Goal: Task Accomplishment & Management: Use online tool/utility

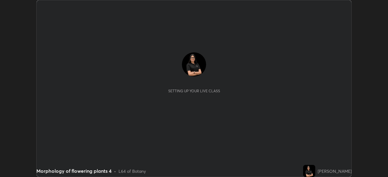
scroll to position [177, 388]
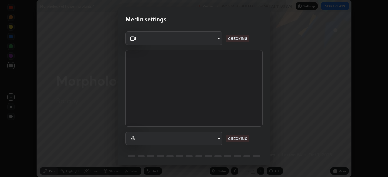
click at [212, 39] on body "Erase all Morphology of flowering plants 4 Recording WAS SCHEDULED TO START AT …" at bounding box center [194, 88] width 388 height 177
type input "ddeb460be698feac5301e169f53eca599c89e620ae617368e30cc776484c20c4"
type input "f004d940c31081e6b16f6c88961f672aa5ec6747dbf5629a26c28f94701fa2d6"
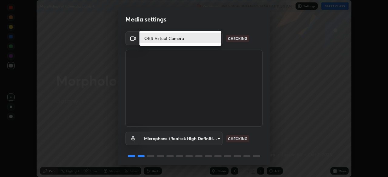
click at [202, 37] on li "OBS Virtual Camera" at bounding box center [181, 38] width 82 height 10
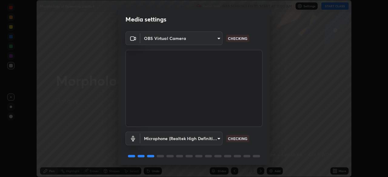
scroll to position [22, 0]
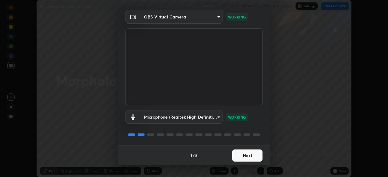
click at [252, 156] on button "Next" at bounding box center [247, 156] width 30 height 12
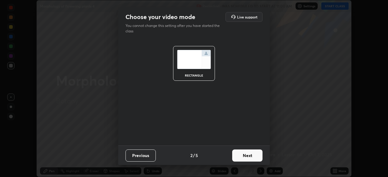
scroll to position [0, 0]
click at [253, 157] on button "Next" at bounding box center [247, 156] width 30 height 12
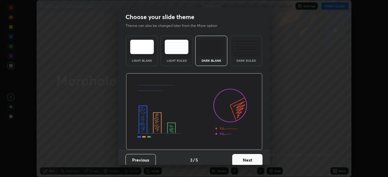
click at [254, 162] on button "Next" at bounding box center [247, 160] width 30 height 12
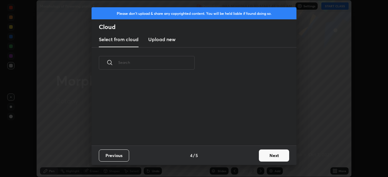
scroll to position [67, 195]
click at [183, 64] on input "text" at bounding box center [156, 63] width 76 height 26
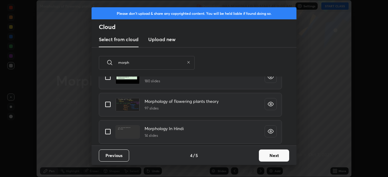
scroll to position [0, 0]
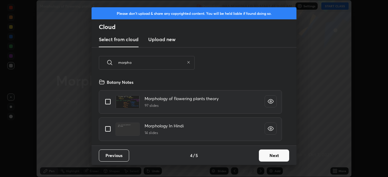
type input "morpho"
click at [106, 128] on input "grid" at bounding box center [108, 129] width 13 height 13
checkbox input "true"
click at [275, 159] on button "Next" at bounding box center [274, 156] width 30 height 12
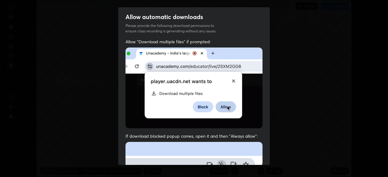
click at [220, 137] on span "If download blocked popup comes, open it and then "Always allow":" at bounding box center [194, 137] width 137 height 6
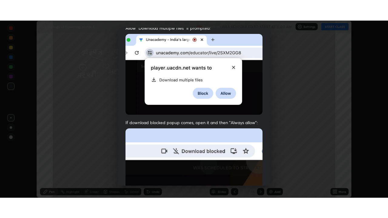
scroll to position [145, 0]
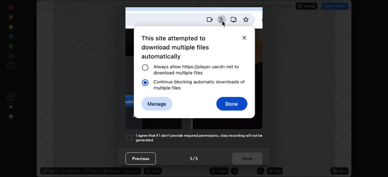
click at [130, 135] on div at bounding box center [129, 137] width 7 height 7
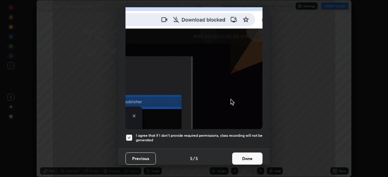
click at [255, 156] on button "Done" at bounding box center [247, 159] width 30 height 12
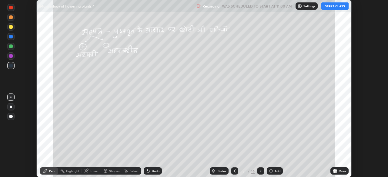
click at [234, 172] on icon at bounding box center [234, 171] width 5 height 5
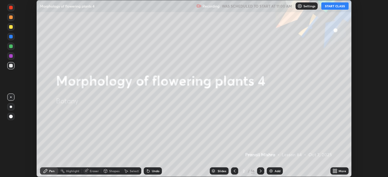
click at [333, 4] on button "START CLASS" at bounding box center [335, 5] width 27 height 7
click at [340, 168] on div "More" at bounding box center [340, 171] width 18 height 7
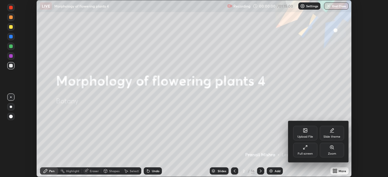
click at [310, 150] on div "Full screen" at bounding box center [305, 150] width 24 height 15
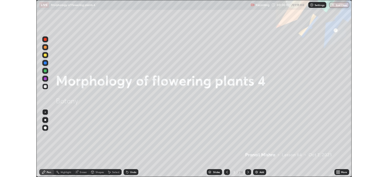
scroll to position [218, 388]
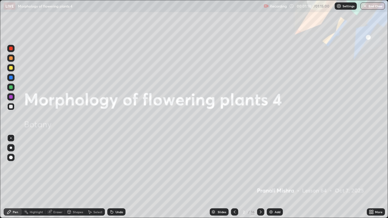
click at [278, 177] on div "Add" at bounding box center [278, 212] width 6 height 3
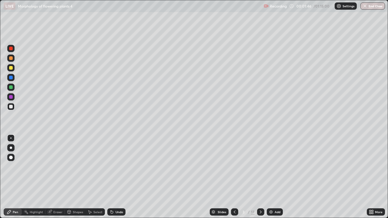
click at [13, 88] on div at bounding box center [10, 87] width 7 height 7
click at [14, 60] on div at bounding box center [10, 58] width 7 height 7
click at [261, 177] on icon at bounding box center [261, 212] width 5 height 5
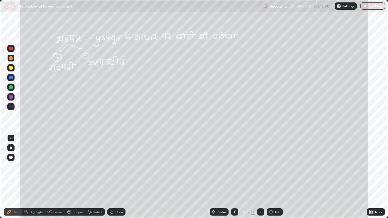
click at [380, 177] on div "More" at bounding box center [379, 212] width 8 height 3
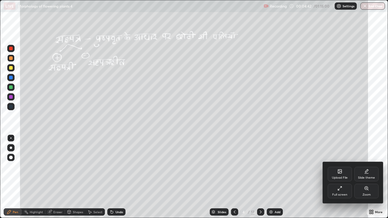
click at [342, 177] on div "Full screen" at bounding box center [340, 195] width 15 height 3
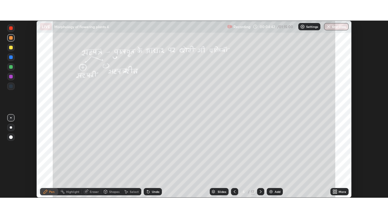
scroll to position [30164, 29953]
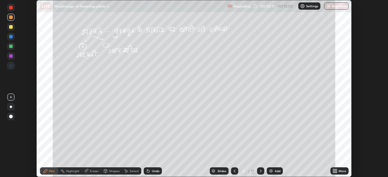
click at [261, 171] on icon at bounding box center [261, 171] width 5 height 5
click at [339, 169] on div "More" at bounding box center [340, 171] width 18 height 7
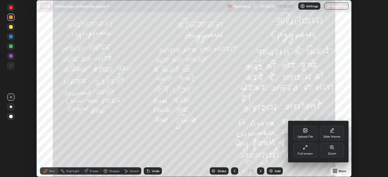
click at [311, 150] on div "Full screen" at bounding box center [305, 150] width 24 height 15
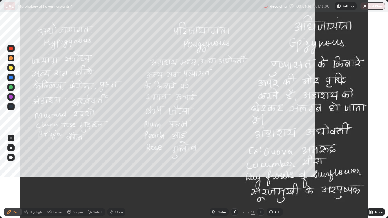
scroll to position [218, 388]
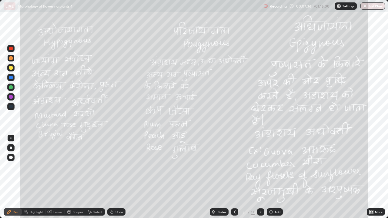
click at [235, 177] on icon at bounding box center [234, 212] width 5 height 5
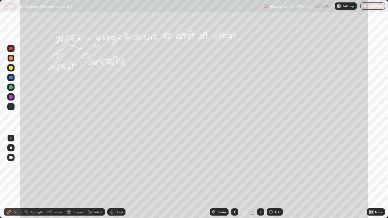
click at [279, 177] on div "Add" at bounding box center [278, 212] width 6 height 3
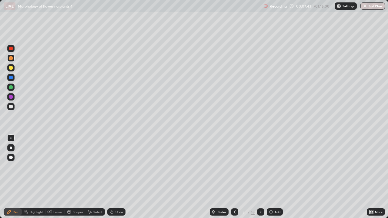
click at [13, 109] on div at bounding box center [10, 106] width 7 height 7
click at [12, 148] on div at bounding box center [11, 148] width 2 height 2
click at [11, 89] on div at bounding box center [11, 88] width 4 height 4
click at [234, 177] on icon at bounding box center [234, 212] width 5 height 5
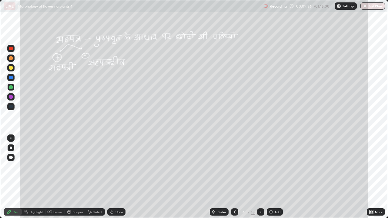
click at [260, 177] on icon at bounding box center [261, 212] width 5 height 5
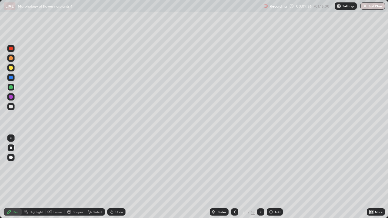
click at [261, 177] on icon at bounding box center [261, 212] width 5 height 5
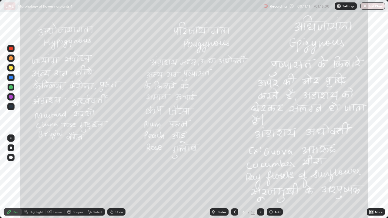
click at [275, 177] on div "Add" at bounding box center [278, 212] width 6 height 3
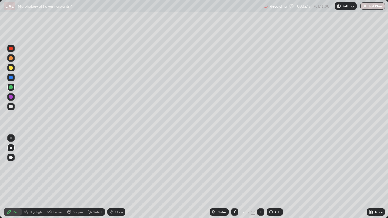
click at [260, 177] on icon at bounding box center [261, 212] width 5 height 5
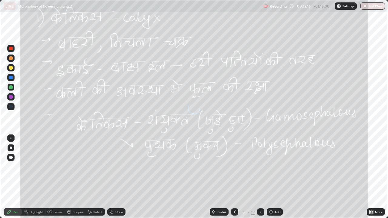
click at [235, 177] on div at bounding box center [234, 212] width 7 height 7
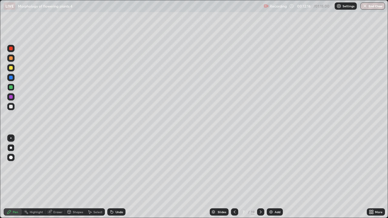
click at [235, 177] on div at bounding box center [234, 212] width 7 height 7
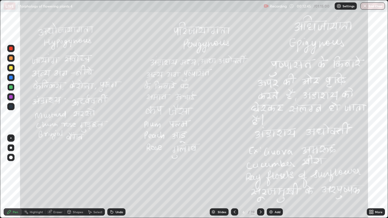
click at [260, 177] on div at bounding box center [260, 212] width 7 height 7
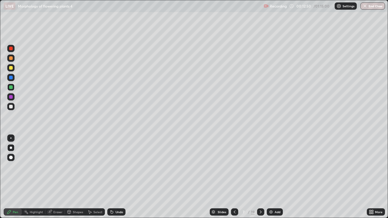
click at [234, 177] on icon at bounding box center [235, 212] width 2 height 3
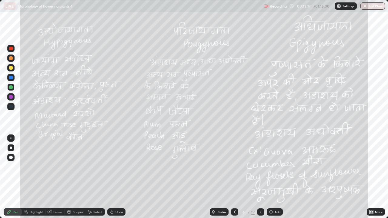
click at [59, 177] on div "Eraser" at bounding box center [57, 212] width 9 height 3
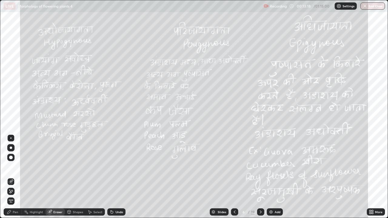
click at [10, 177] on span "Erase all" at bounding box center [11, 202] width 7 height 4
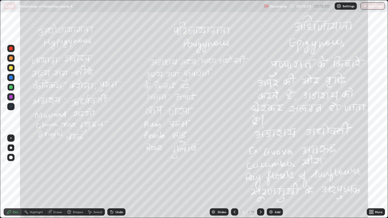
click at [260, 177] on icon at bounding box center [261, 212] width 5 height 5
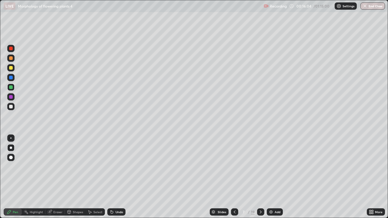
click at [261, 177] on icon at bounding box center [261, 212] width 5 height 5
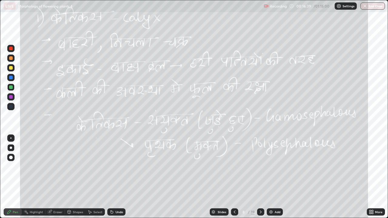
click at [61, 177] on div "Eraser" at bounding box center [57, 212] width 9 height 3
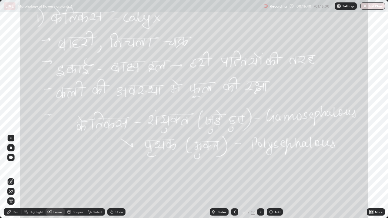
click at [11, 177] on span "Erase all" at bounding box center [11, 202] width 7 height 4
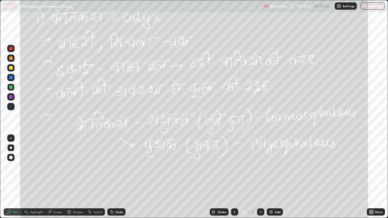
click at [260, 177] on icon at bounding box center [261, 212] width 5 height 5
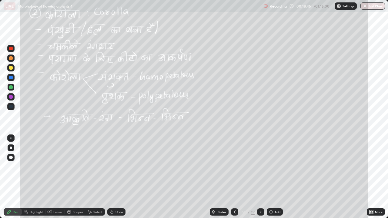
click at [375, 177] on div "More" at bounding box center [376, 212] width 18 height 7
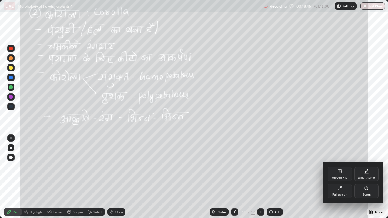
click at [367, 177] on icon at bounding box center [366, 188] width 5 height 5
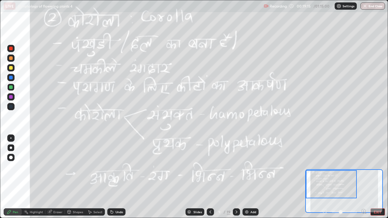
click at [64, 177] on div "Eraser" at bounding box center [55, 212] width 19 height 7
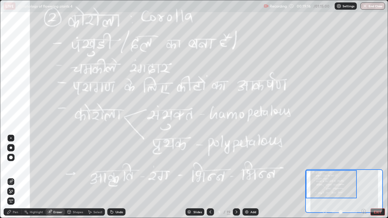
click at [13, 177] on span "Erase all" at bounding box center [11, 202] width 7 height 4
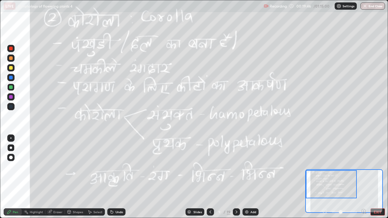
click at [211, 177] on icon at bounding box center [210, 212] width 5 height 5
click at [191, 177] on icon at bounding box center [189, 212] width 3 height 2
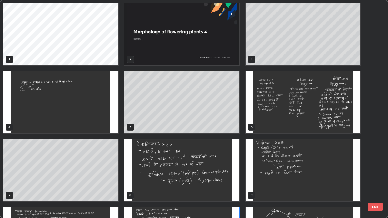
click at [214, 177] on div "1 2 3 4 5 6 7 8 9 10 11 12 13 14 15 16 17 18" at bounding box center [188, 109] width 377 height 218
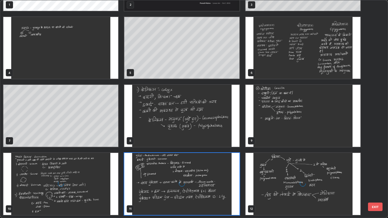
click at [214, 177] on div "grid" at bounding box center [181, 184] width 115 height 62
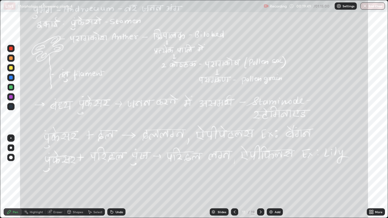
click at [253, 177] on div "19" at bounding box center [253, 212] width 4 height 5
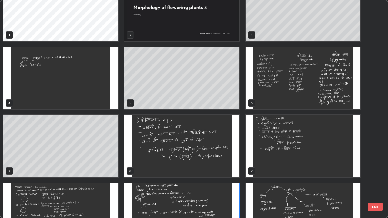
scroll to position [0, 0]
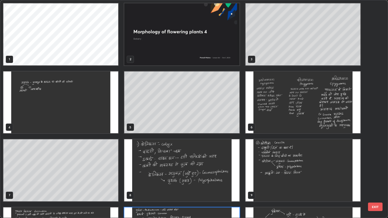
click at [106, 115] on img "grid" at bounding box center [60, 103] width 115 height 62
click at [102, 117] on img "grid" at bounding box center [60, 103] width 115 height 62
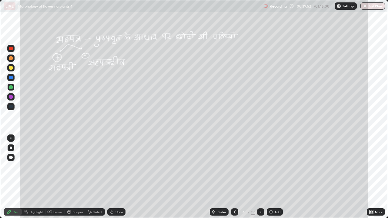
click at [100, 115] on img "grid" at bounding box center [60, 103] width 115 height 62
click at [259, 177] on div at bounding box center [260, 212] width 7 height 7
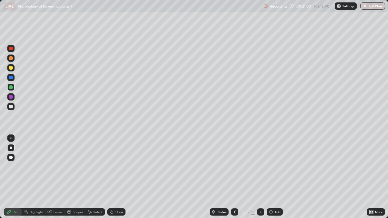
click at [259, 177] on icon at bounding box center [261, 212] width 5 height 5
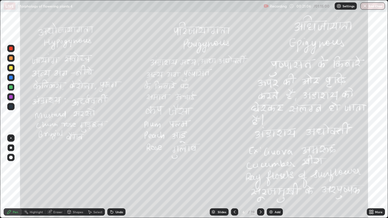
click at [59, 177] on div "Eraser" at bounding box center [57, 212] width 9 height 3
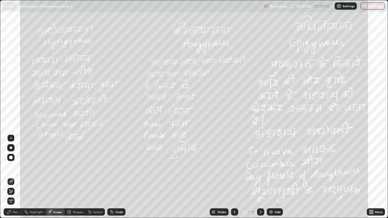
click at [10, 177] on span "Erase all" at bounding box center [11, 202] width 7 height 4
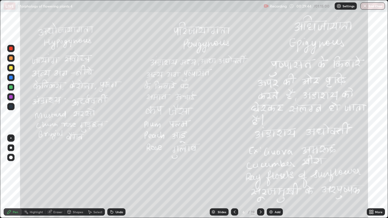
click at [260, 177] on icon at bounding box center [261, 212] width 5 height 5
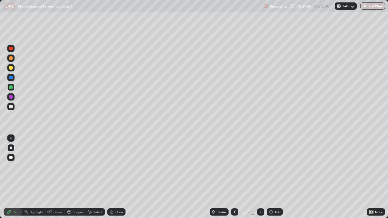
click at [261, 177] on div at bounding box center [260, 212] width 7 height 7
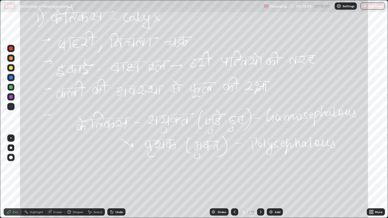
click at [261, 177] on icon at bounding box center [261, 212] width 5 height 5
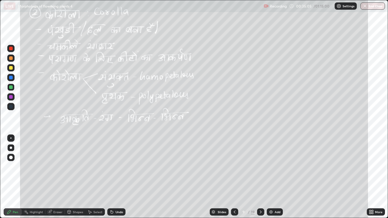
click at [373, 177] on icon at bounding box center [371, 212] width 5 height 5
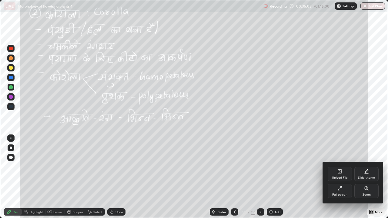
click at [364, 177] on div "Zoom" at bounding box center [367, 191] width 24 height 15
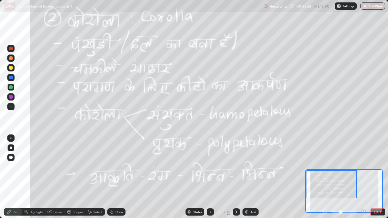
click at [385, 177] on button "EXIT" at bounding box center [378, 212] width 15 height 7
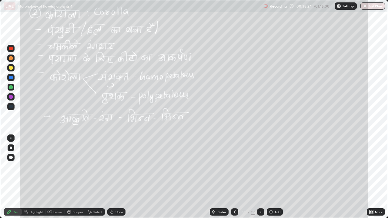
click at [260, 177] on icon at bounding box center [261, 212] width 5 height 5
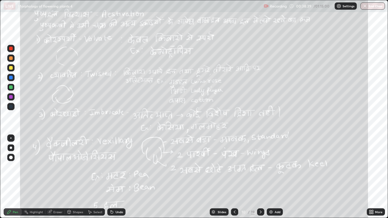
click at [12, 87] on div at bounding box center [11, 88] width 4 height 4
click at [14, 148] on div at bounding box center [10, 147] width 7 height 7
click at [59, 177] on div "Eraser" at bounding box center [57, 212] width 9 height 3
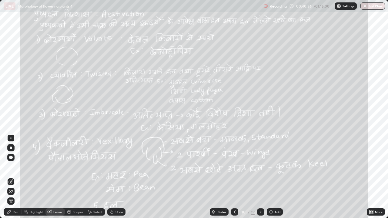
click at [11, 177] on span "Erase all" at bounding box center [11, 202] width 7 height 4
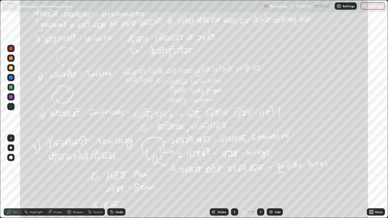
click at [56, 177] on div "Eraser" at bounding box center [57, 212] width 9 height 3
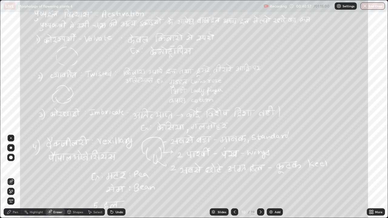
click at [12, 177] on span "Erase all" at bounding box center [11, 202] width 7 height 4
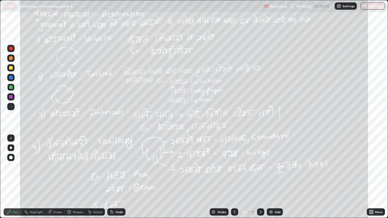
click at [60, 177] on div "Eraser" at bounding box center [57, 212] width 9 height 3
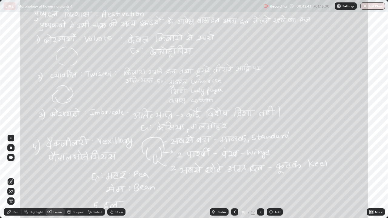
click at [13, 177] on span "Erase all" at bounding box center [11, 202] width 7 height 4
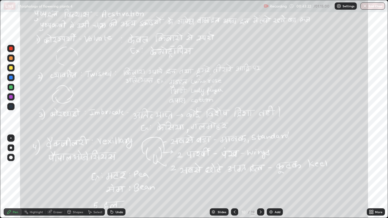
click at [60, 177] on div "Eraser" at bounding box center [57, 212] width 9 height 3
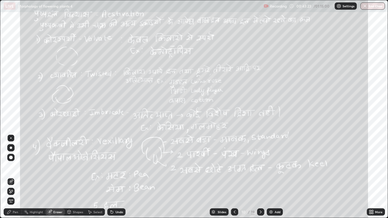
click at [11, 177] on span "Erase all" at bounding box center [11, 202] width 7 height 4
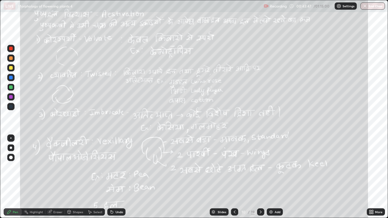
click at [59, 177] on div "Eraser" at bounding box center [57, 212] width 9 height 3
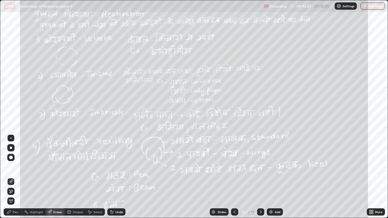
click at [10, 177] on span "Erase all" at bounding box center [11, 202] width 7 height 4
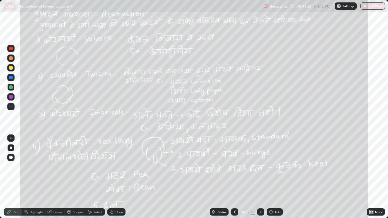
click at [57, 177] on div "Eraser" at bounding box center [57, 212] width 9 height 3
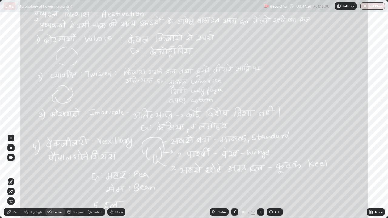
click at [10, 177] on span "Erase all" at bounding box center [11, 202] width 7 height 4
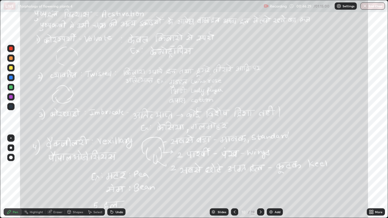
click at [260, 177] on icon at bounding box center [261, 212] width 5 height 5
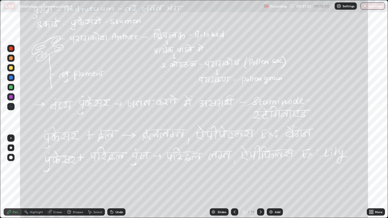
click at [60, 177] on div "Eraser" at bounding box center [55, 212] width 19 height 7
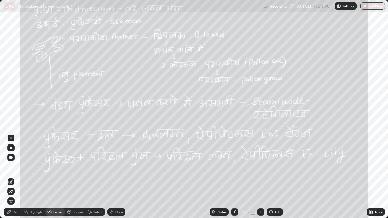
click at [11, 177] on span "Erase all" at bounding box center [11, 202] width 7 height 4
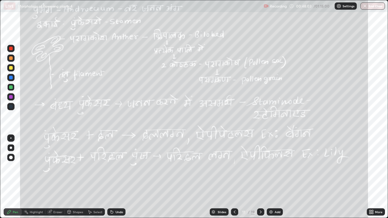
click at [56, 177] on div "Eraser" at bounding box center [57, 212] width 9 height 3
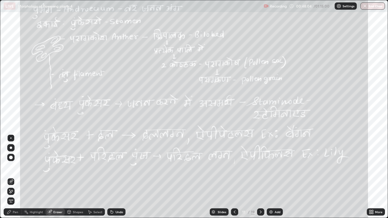
click at [11, 177] on span "Erase all" at bounding box center [11, 202] width 7 height 4
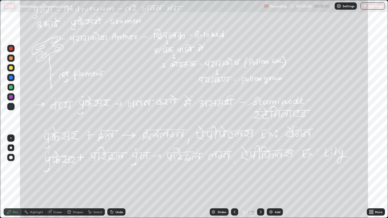
click at [62, 177] on div "Eraser" at bounding box center [55, 212] width 19 height 7
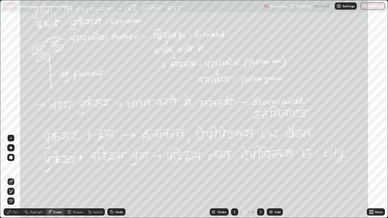
click at [11, 177] on span "Erase all" at bounding box center [11, 202] width 7 height 4
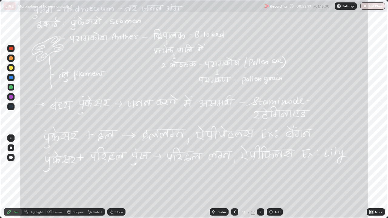
click at [260, 177] on icon at bounding box center [261, 212] width 5 height 5
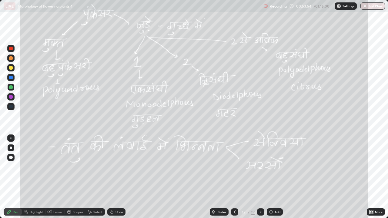
click at [60, 177] on div "Eraser" at bounding box center [57, 212] width 9 height 3
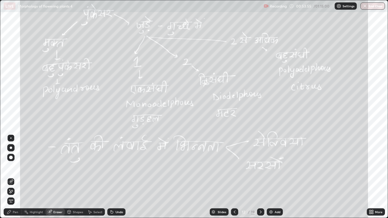
click at [13, 177] on span "Erase all" at bounding box center [11, 202] width 7 height 4
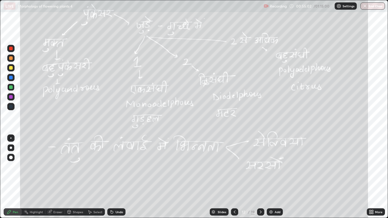
click at [260, 177] on icon at bounding box center [261, 212] width 5 height 5
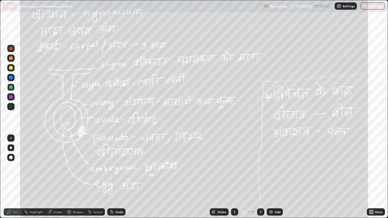
click at [62, 177] on div "Eraser" at bounding box center [57, 212] width 9 height 3
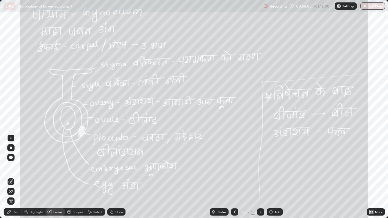
click at [10, 177] on span "Erase all" at bounding box center [11, 202] width 7 height 4
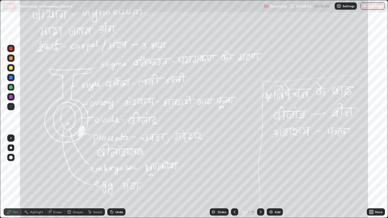
click at [61, 177] on div "Eraser" at bounding box center [57, 212] width 9 height 3
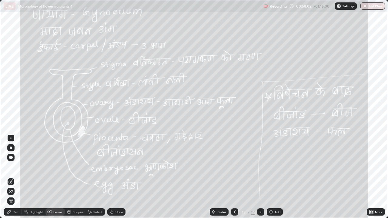
click at [11, 177] on span "Erase all" at bounding box center [11, 202] width 7 height 4
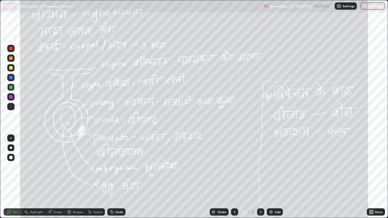
click at [259, 177] on icon at bounding box center [261, 212] width 5 height 5
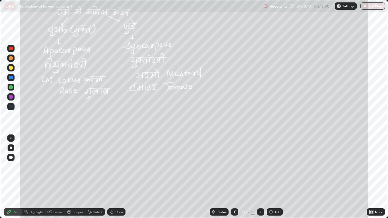
click at [261, 177] on icon at bounding box center [261, 212] width 5 height 5
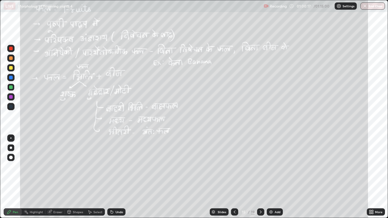
click at [261, 177] on div at bounding box center [260, 212] width 7 height 7
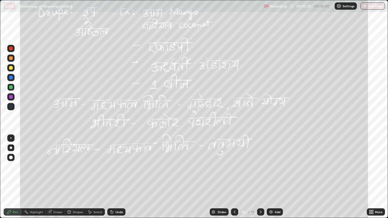
click at [259, 177] on div at bounding box center [260, 212] width 7 height 7
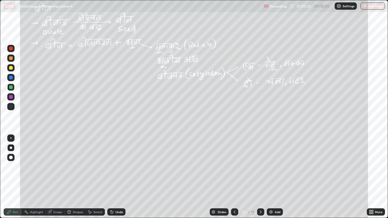
click at [253, 177] on div "19" at bounding box center [253, 212] width 4 height 5
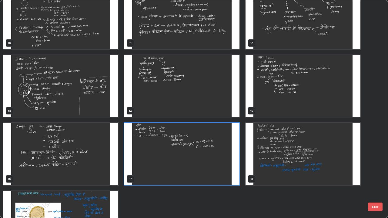
scroll to position [222, 0]
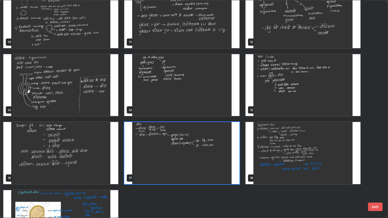
click at [341, 100] on img "grid" at bounding box center [303, 85] width 115 height 62
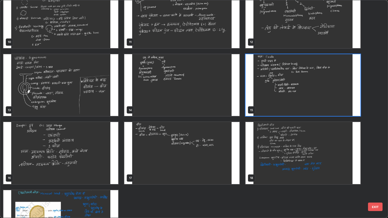
click at [341, 103] on img "grid" at bounding box center [303, 85] width 115 height 62
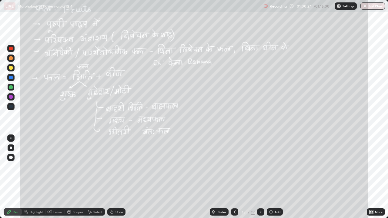
click at [342, 106] on img "grid" at bounding box center [303, 85] width 115 height 62
click at [58, 177] on div "Eraser" at bounding box center [57, 212] width 9 height 3
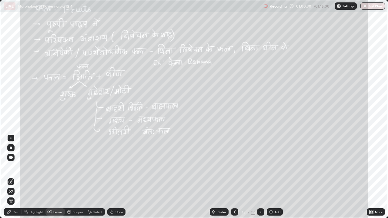
click at [11, 177] on span "Erase all" at bounding box center [11, 202] width 7 height 4
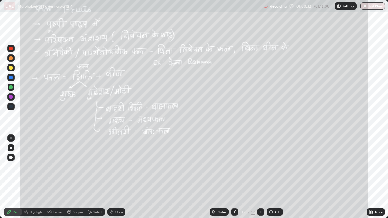
click at [377, 177] on div "More" at bounding box center [376, 212] width 18 height 7
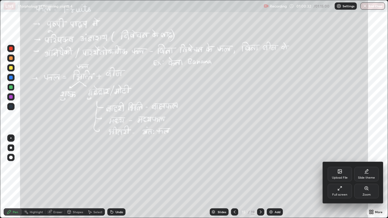
click at [369, 177] on icon at bounding box center [366, 188] width 5 height 5
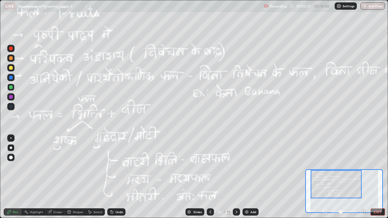
click at [382, 177] on button "EXIT" at bounding box center [378, 212] width 15 height 7
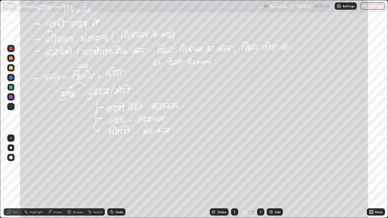
click at [252, 177] on div "19" at bounding box center [253, 212] width 4 height 5
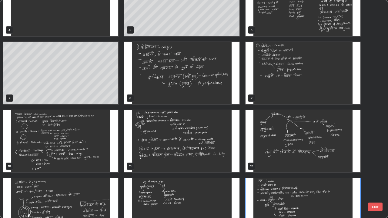
scroll to position [155, 0]
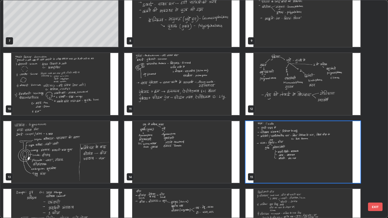
click at [313, 104] on img "grid" at bounding box center [303, 84] width 115 height 62
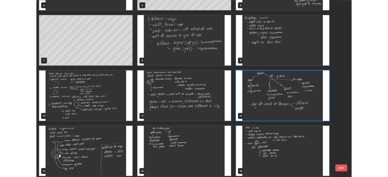
scroll to position [104, 0]
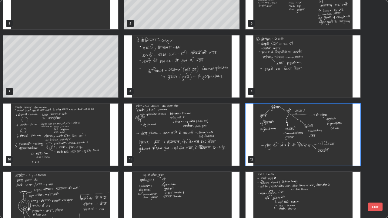
click at [290, 89] on img "grid" at bounding box center [303, 66] width 115 height 62
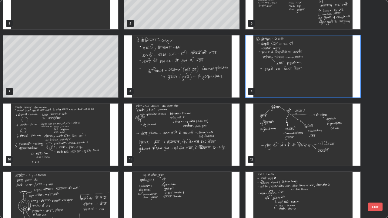
click at [292, 90] on img "grid" at bounding box center [303, 66] width 115 height 62
click at [293, 90] on img "grid" at bounding box center [303, 66] width 115 height 62
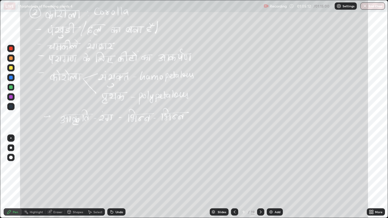
click at [260, 177] on icon at bounding box center [261, 212] width 5 height 5
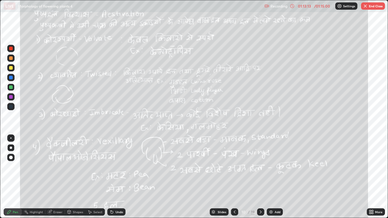
click at [260, 177] on icon at bounding box center [261, 212] width 5 height 5
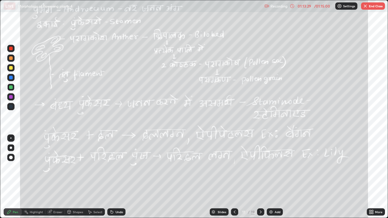
click at [235, 177] on icon at bounding box center [234, 212] width 5 height 5
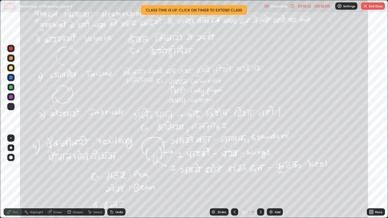
click at [307, 6] on div "01:15:12" at bounding box center [304, 6] width 17 height 4
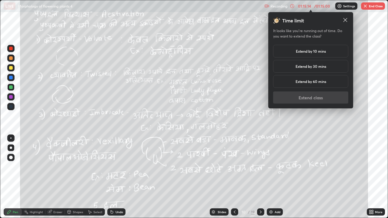
click at [300, 53] on h5 "Extend by 10 mins" at bounding box center [311, 51] width 30 height 5
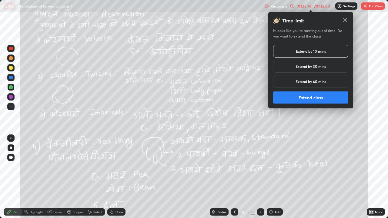
click at [308, 96] on button "Extend class" at bounding box center [310, 98] width 75 height 12
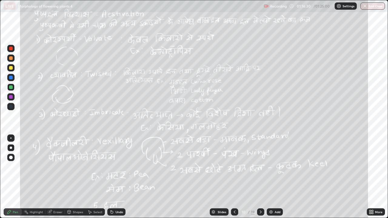
click at [261, 177] on icon at bounding box center [261, 212] width 2 height 3
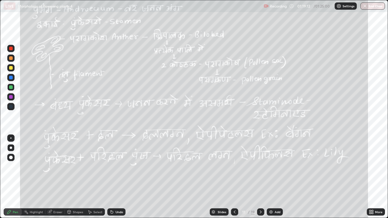
click at [379, 177] on div "More" at bounding box center [379, 212] width 8 height 3
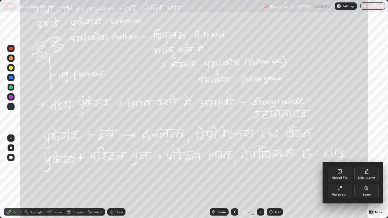
click at [347, 177] on div "Full screen" at bounding box center [340, 191] width 24 height 15
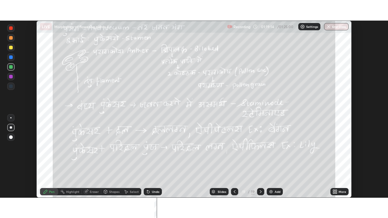
scroll to position [30164, 29953]
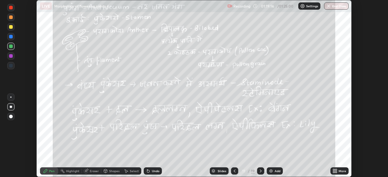
click at [345, 171] on div "More" at bounding box center [343, 171] width 8 height 3
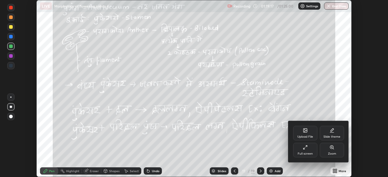
click at [313, 152] on div "Full screen" at bounding box center [305, 150] width 24 height 15
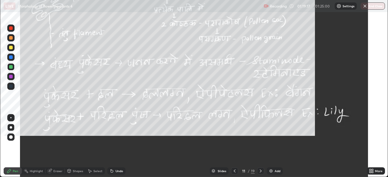
scroll to position [218, 388]
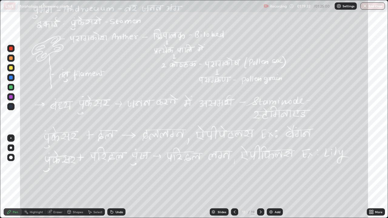
click at [370, 7] on button "End Class" at bounding box center [373, 5] width 25 height 7
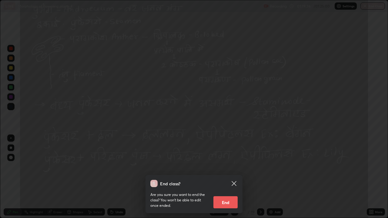
click at [226, 177] on button "End" at bounding box center [226, 203] width 24 height 12
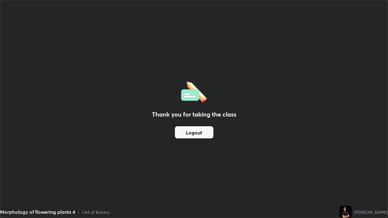
click at [354, 175] on div "Thank you for taking the class Logout" at bounding box center [194, 109] width 388 height 218
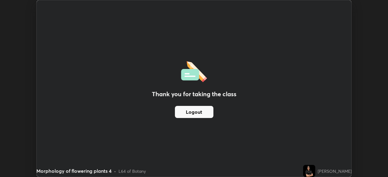
scroll to position [30164, 29953]
